Goal: Find contact information: Find contact information

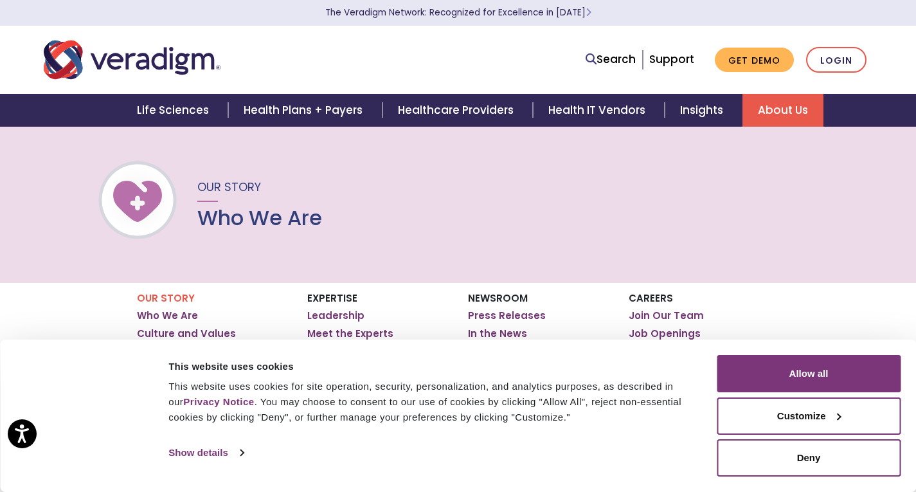
click at [779, 109] on link "About Us" at bounding box center [782, 110] width 81 height 33
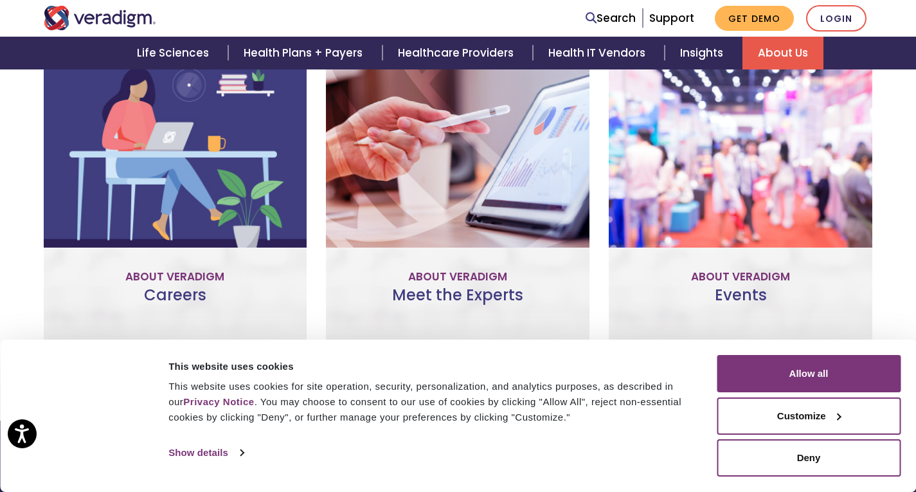
scroll to position [1078, 0]
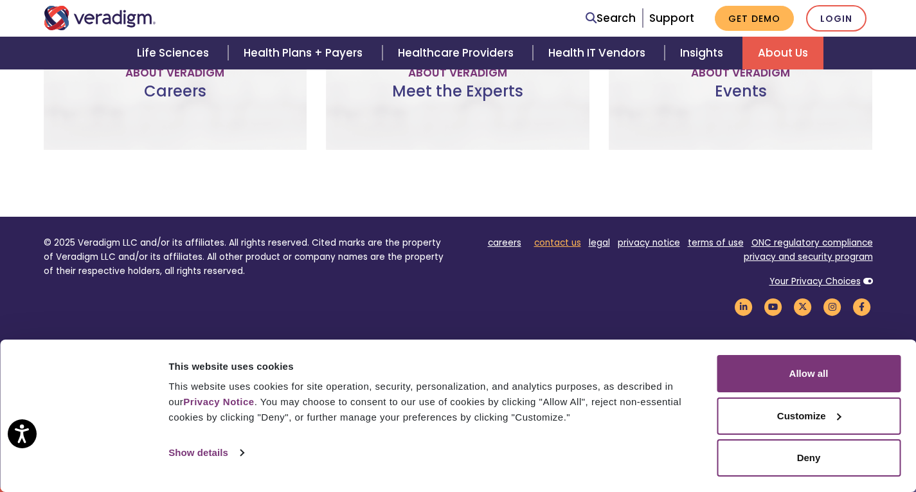
click at [551, 244] on link "contact us" at bounding box center [557, 242] width 47 height 12
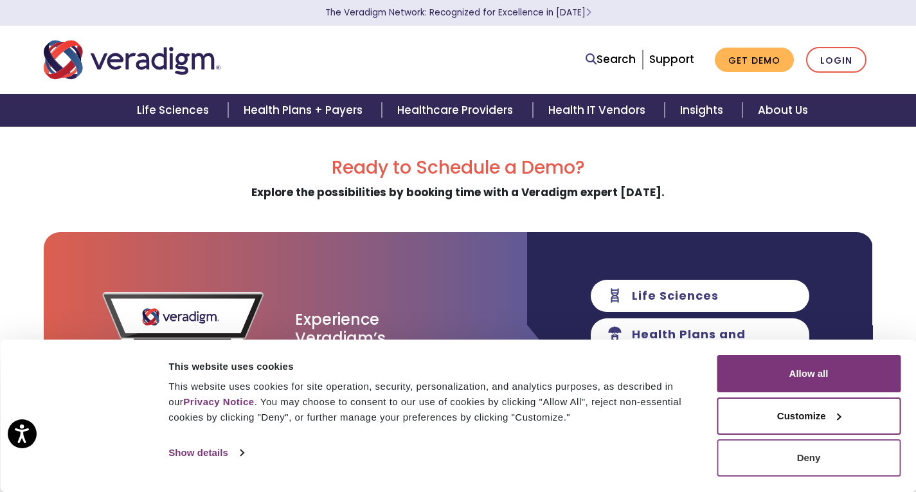
click at [792, 455] on button "Deny" at bounding box center [809, 457] width 184 height 37
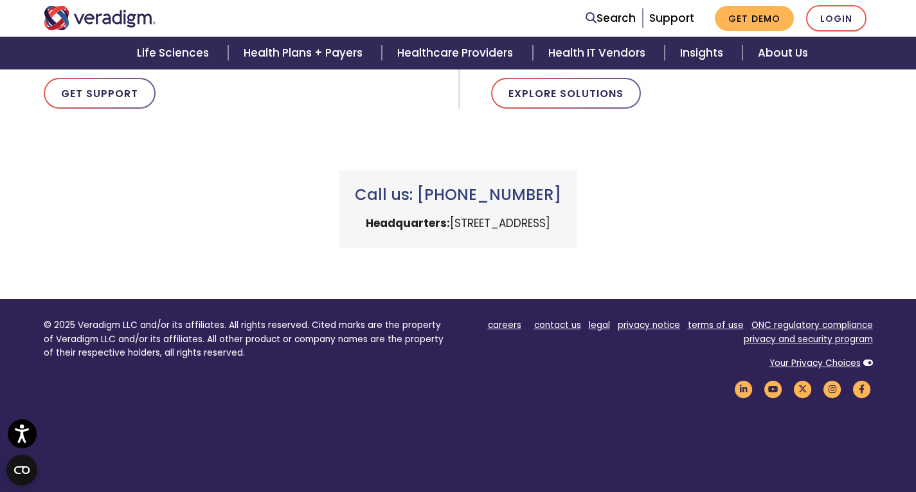
scroll to position [539, 0]
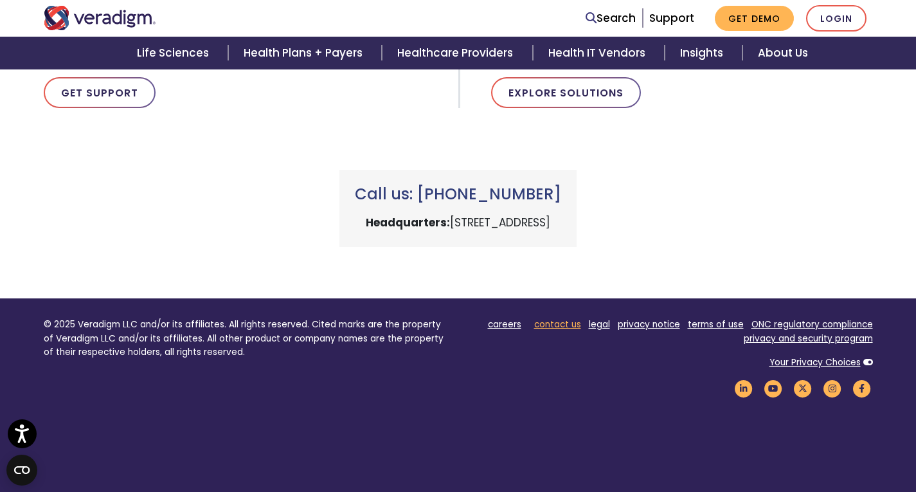
click at [563, 324] on link "contact us" at bounding box center [557, 324] width 47 height 12
